Goal: Information Seeking & Learning: Learn about a topic

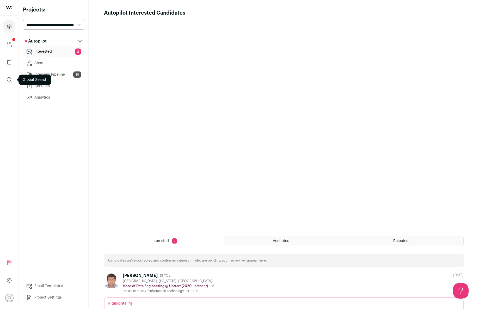
click at [5, 78] on button "submit" at bounding box center [9, 79] width 12 height 12
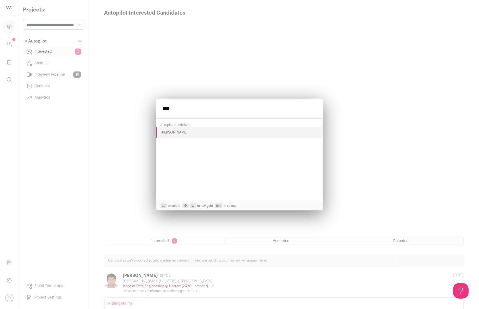
type input "****"
click at [185, 133] on button "[PERSON_NAME]" at bounding box center [239, 132] width 167 height 10
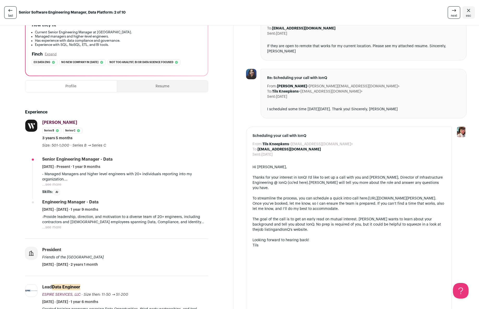
scroll to position [161, 0]
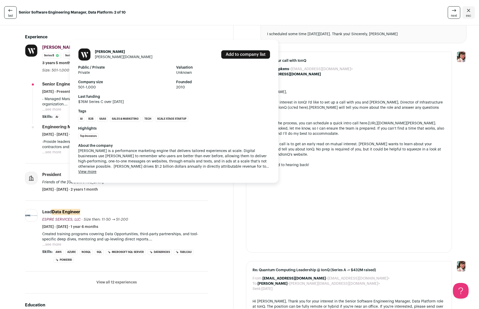
drag, startPoint x: 66, startPoint y: 41, endPoint x: 43, endPoint y: 41, distance: 23.7
click at [43, 44] on div "[PERSON_NAME] [PERSON_NAME] [PERSON_NAME][DOMAIN_NAME] Add to company list Publ…" at bounding box center [125, 58] width 166 height 29
copy span "[PERSON_NAME]"
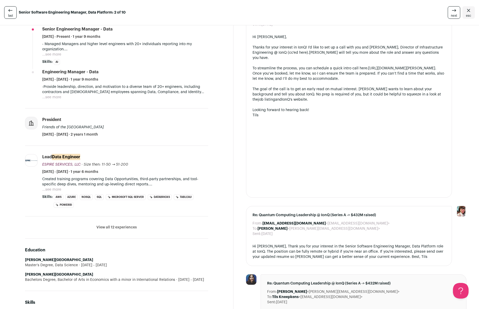
scroll to position [217, 0]
click at [109, 217] on li "View all 12 experiences View less" at bounding box center [116, 226] width 183 height 22
click at [108, 224] on button "View all 12 experiences" at bounding box center [116, 226] width 40 height 5
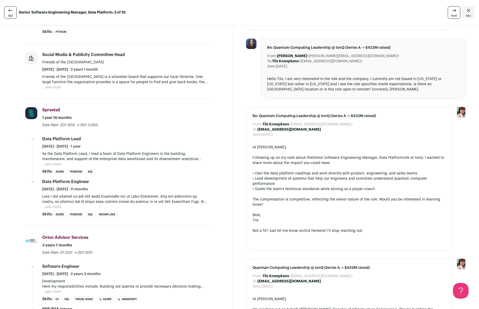
scroll to position [679, 0]
